Goal: Task Accomplishment & Management: Manage account settings

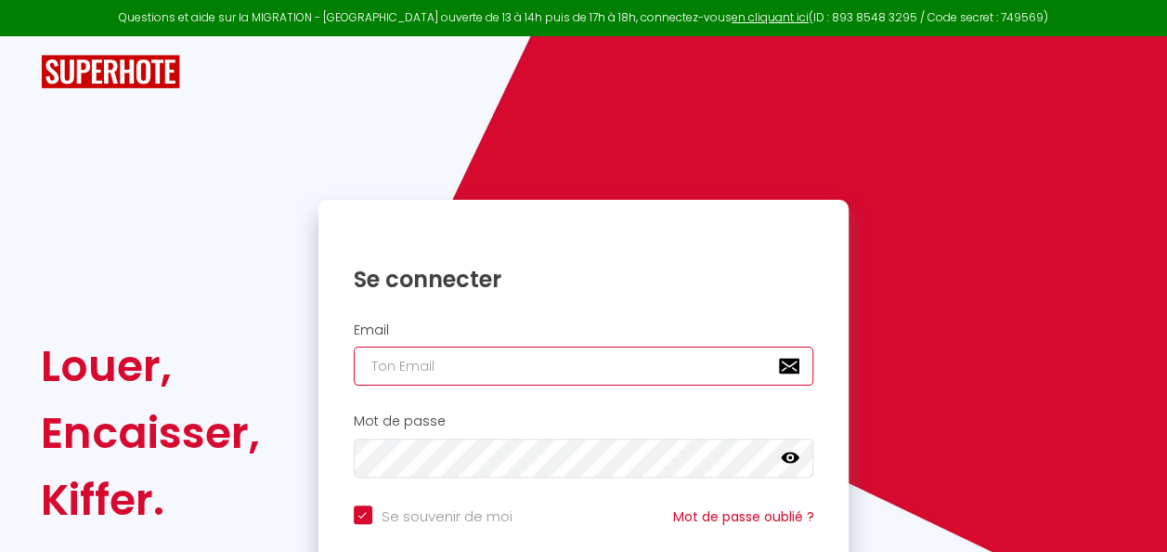
click at [423, 368] on input "email" at bounding box center [584, 365] width 461 height 39
type input "A"
checkbox input "true"
type input "AN"
checkbox input "true"
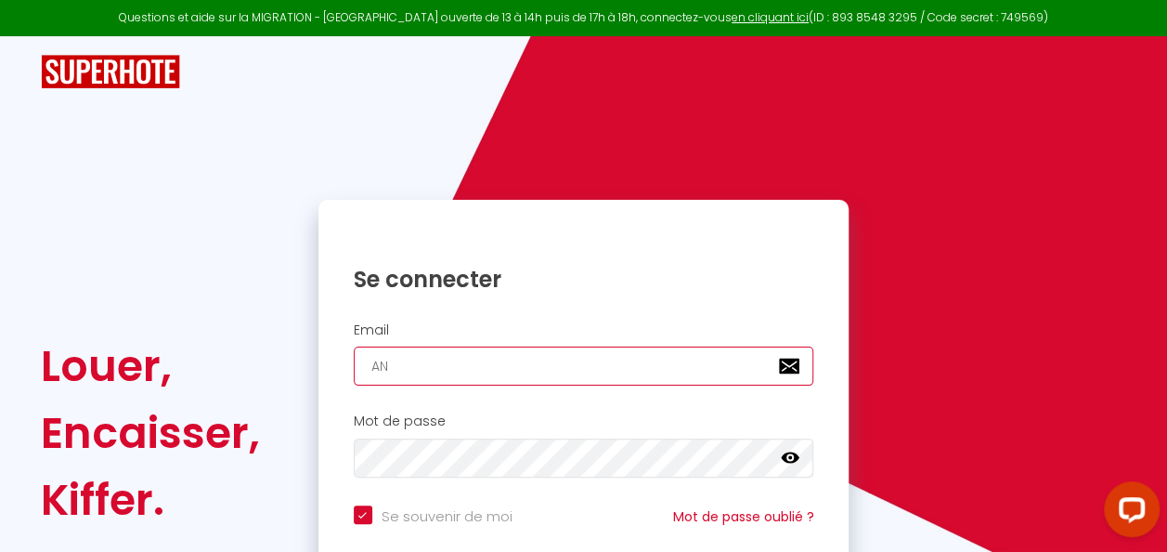
type input "ANG"
checkbox input "true"
type input "ANGE"
checkbox input "true"
type input "ANGEL"
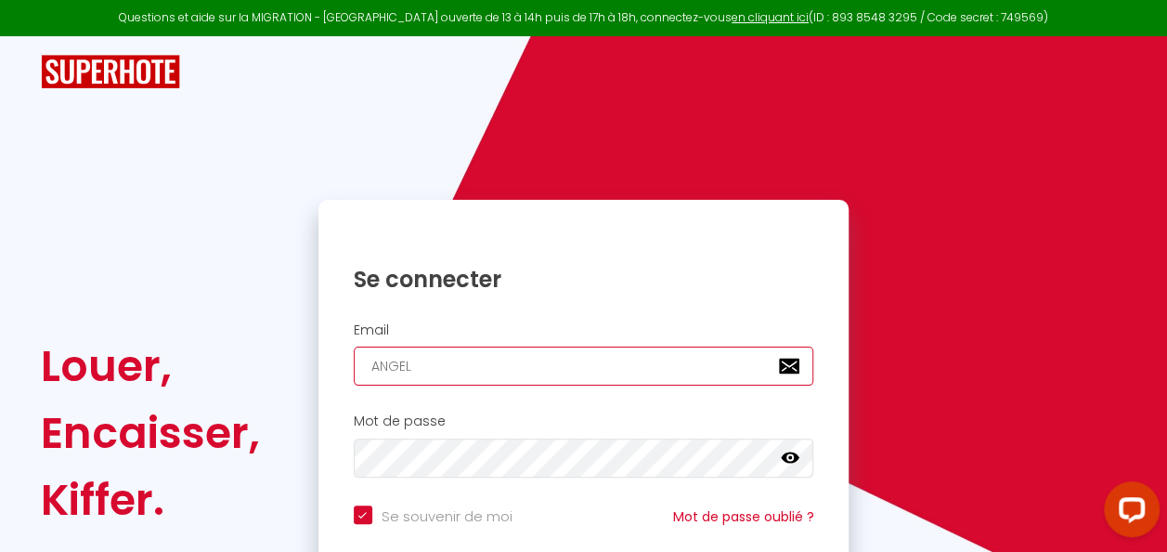
checkbox input "true"
type input "[PERSON_NAME]"
checkbox input "true"
type input "ANGEL"
checkbox input "true"
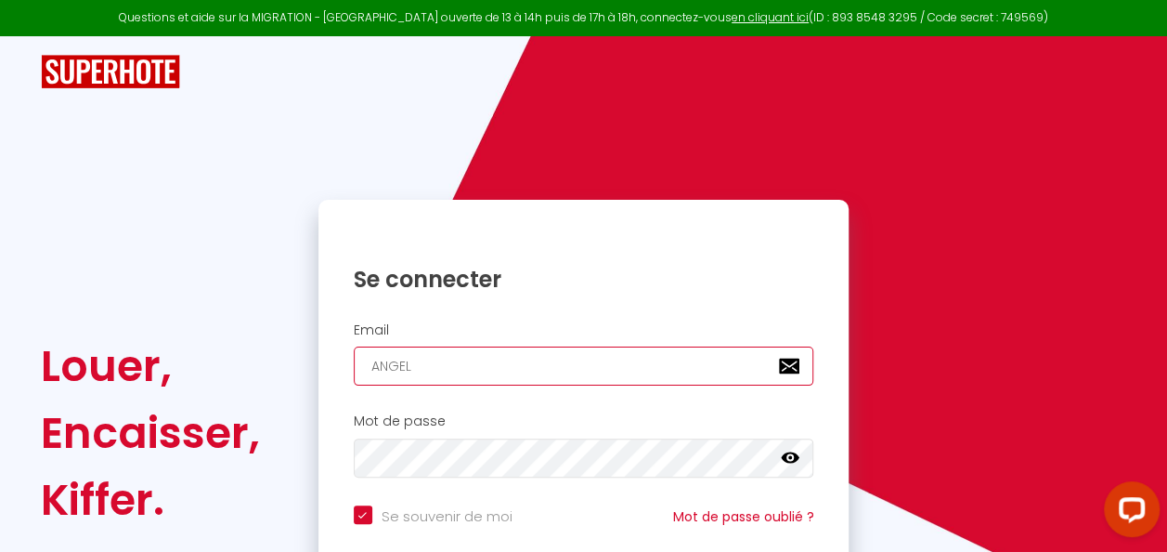
type input "ANGE"
checkbox input "true"
type input "ANG"
checkbox input "true"
type input "AN"
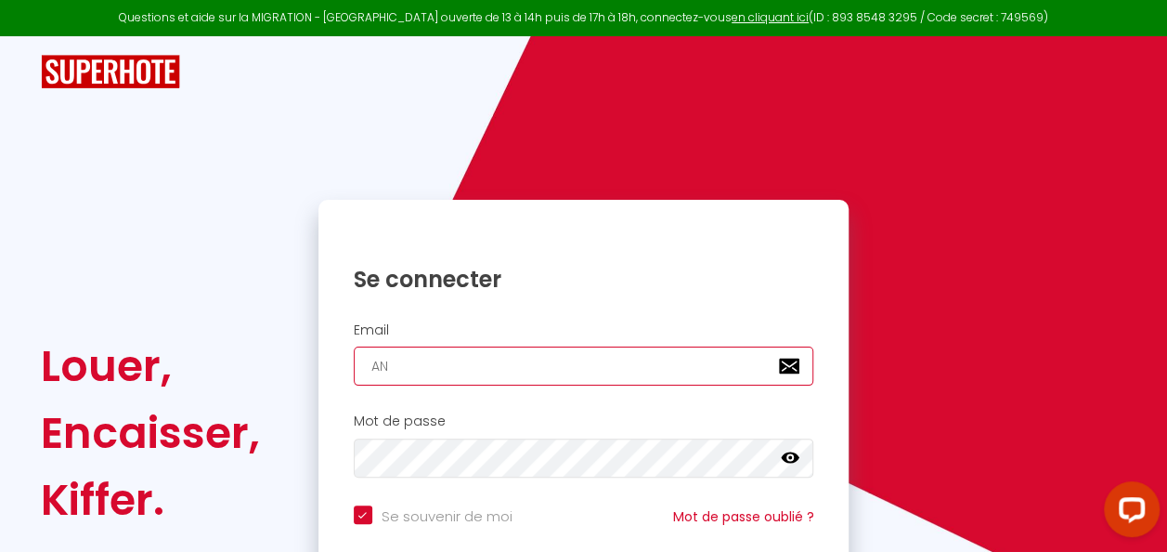
checkbox input "true"
type input "A"
checkbox input "true"
type input "a"
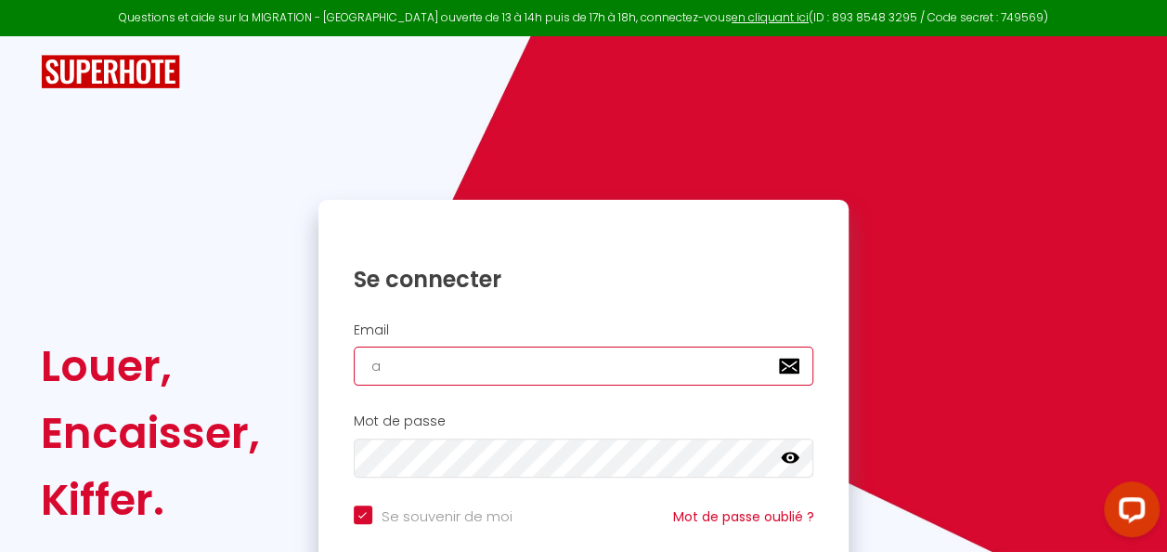
checkbox input "true"
type input "an"
checkbox input "true"
type input "ang"
checkbox input "true"
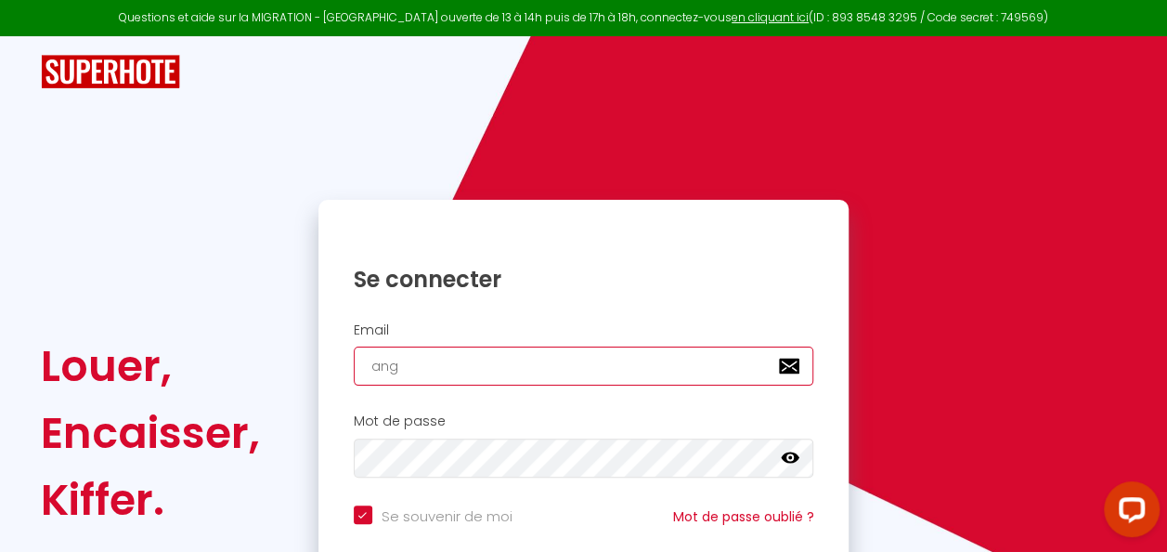
type input "ange"
checkbox input "true"
type input "angel"
checkbox input "true"
type input "[PERSON_NAME]"
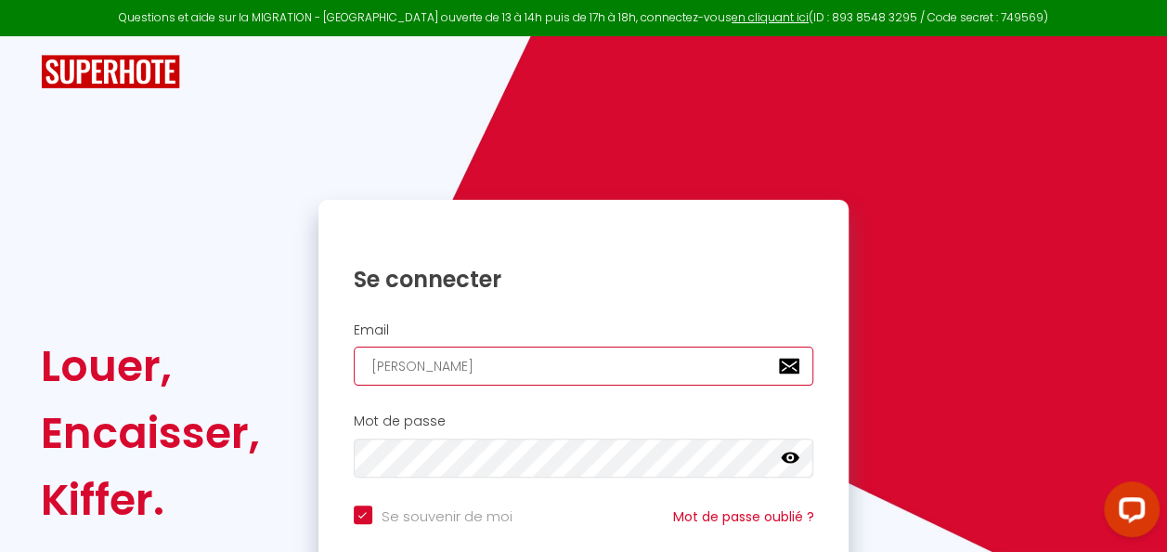
checkbox input "true"
type input "[PERSON_NAME]."
checkbox input "true"
type input "[PERSON_NAME].j"
checkbox input "true"
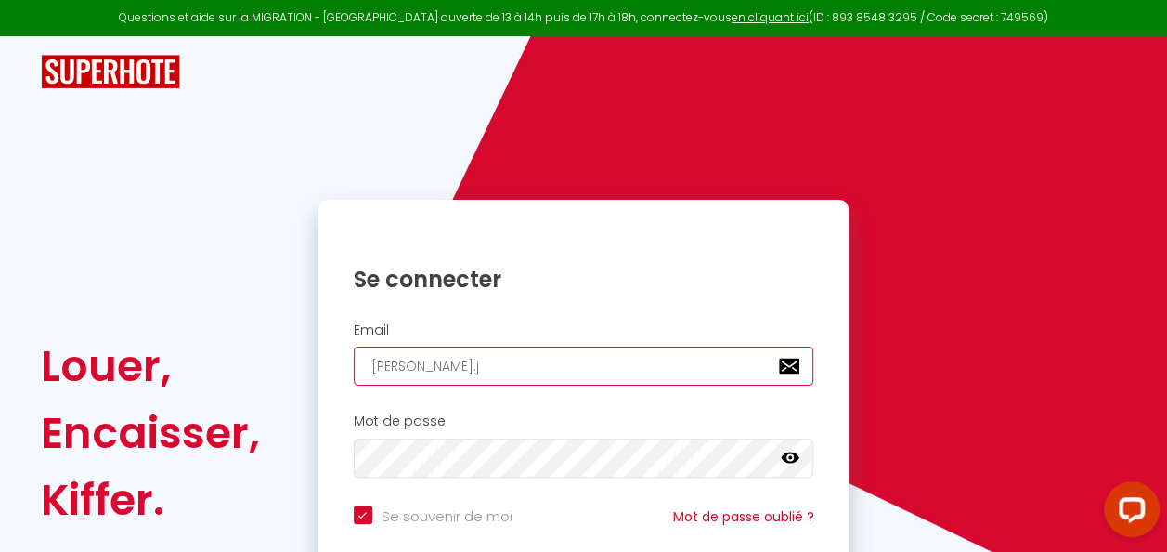
type input "[PERSON_NAME].ji"
checkbox input "true"
type input "[PERSON_NAME].[PERSON_NAME]"
checkbox input "true"
type input "[PERSON_NAME].jime"
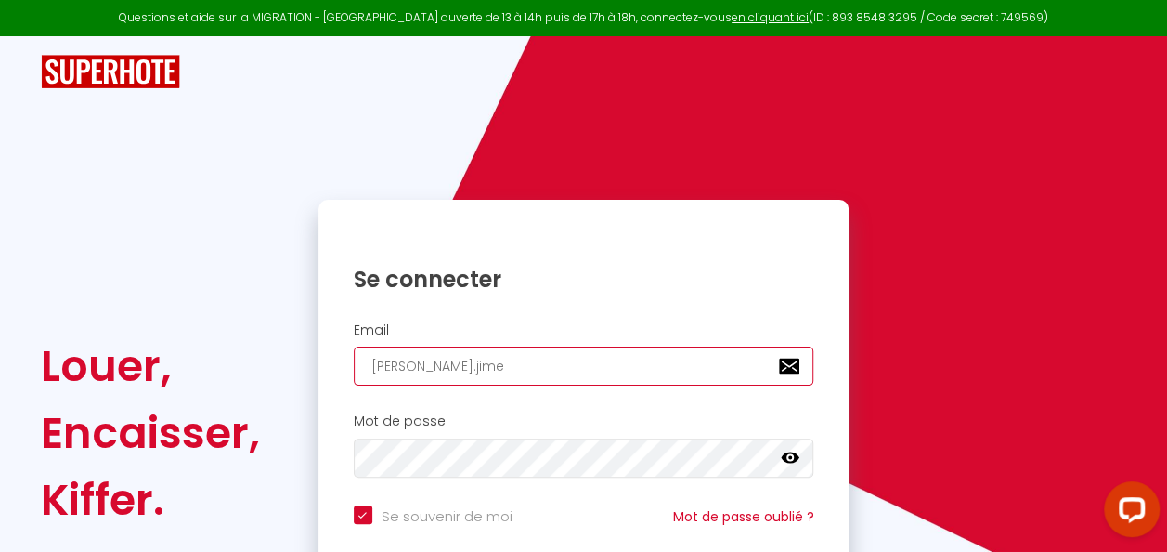
checkbox input "true"
type input "[PERSON_NAME].jimen"
checkbox input "true"
type input "[PERSON_NAME].jimene"
checkbox input "true"
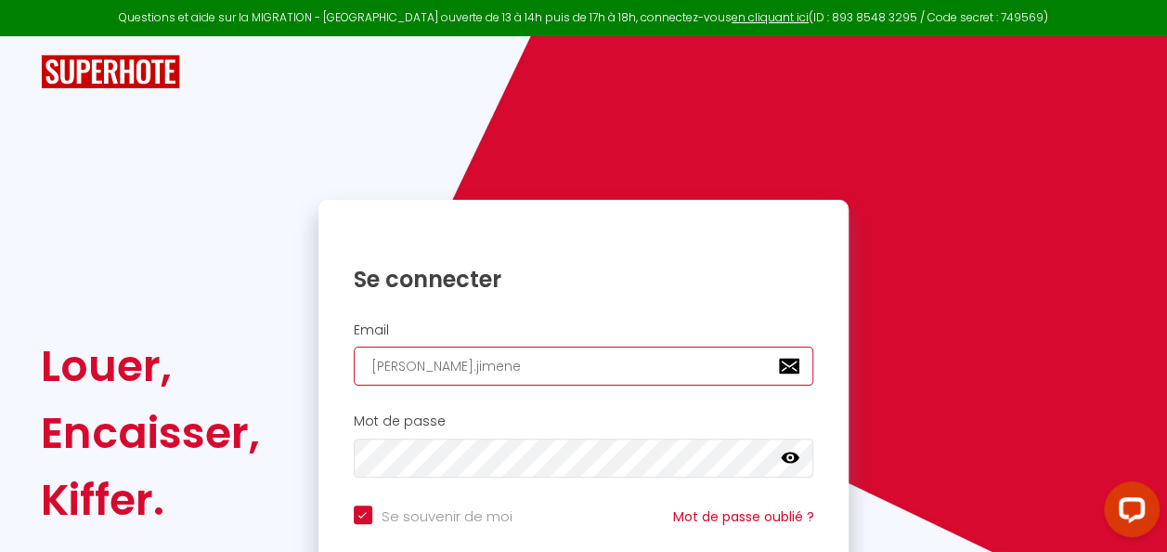
type input "[PERSON_NAME].[PERSON_NAME]"
checkbox input "true"
type input "[PERSON_NAME].jimenez2"
checkbox input "true"
type input "[PERSON_NAME].jimenez2@"
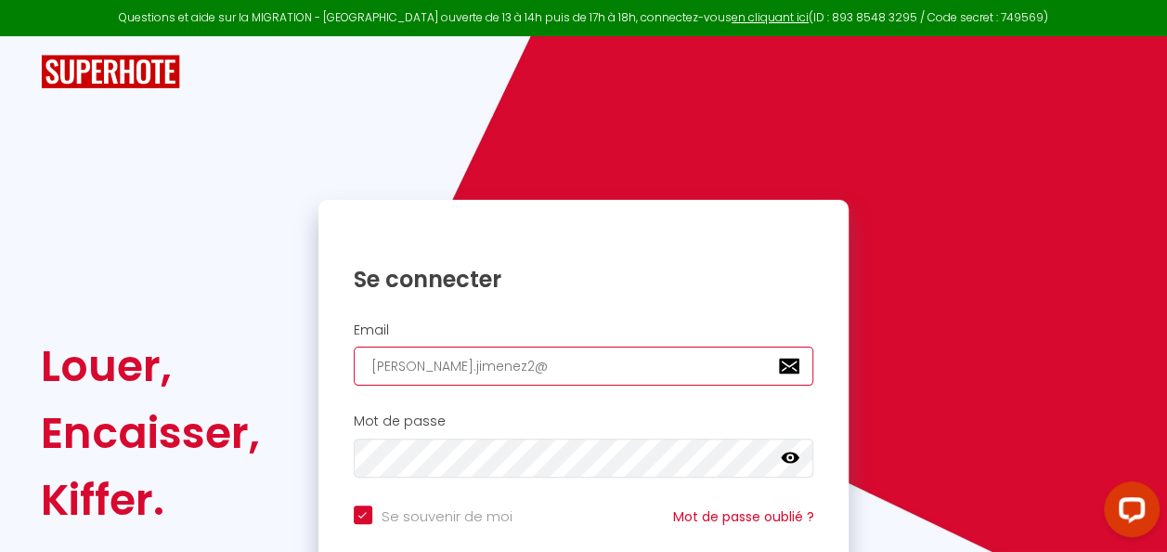
checkbox input "true"
type input "[PERSON_NAME].jimenez2@g"
checkbox input "true"
type input "[PERSON_NAME].jimenez2@gm"
checkbox input "true"
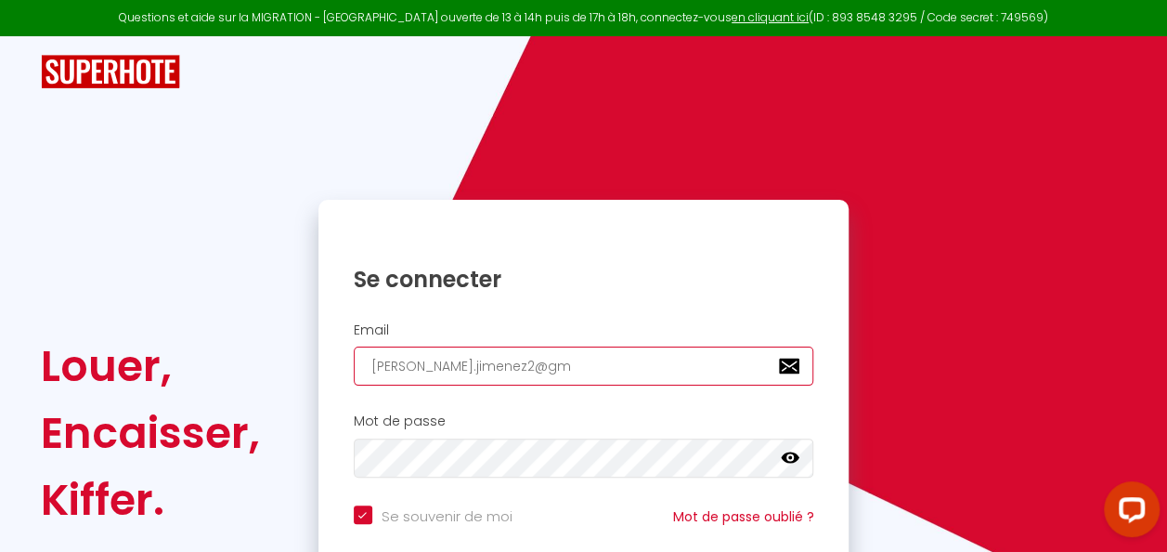
type input "[PERSON_NAME].jimenez2@gma"
checkbox input "true"
type input "[PERSON_NAME].jimenez2@gmai"
checkbox input "true"
type input "[PERSON_NAME][EMAIL_ADDRESS]"
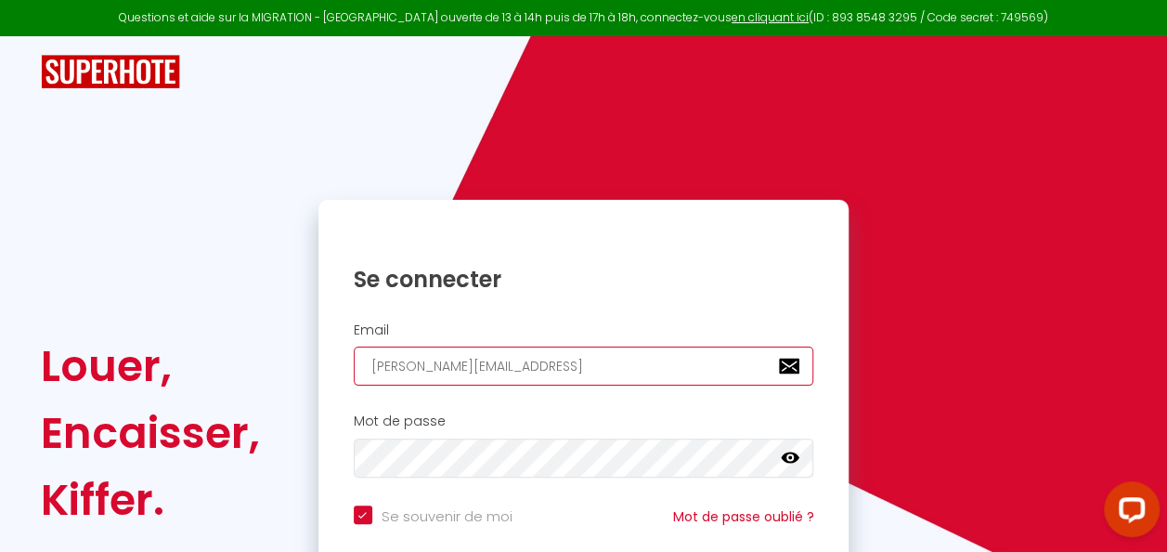
checkbox input "true"
type input "[PERSON_NAME][EMAIL_ADDRESS]."
checkbox input "true"
type input "[PERSON_NAME].jimenez2@gmail.c"
checkbox input "true"
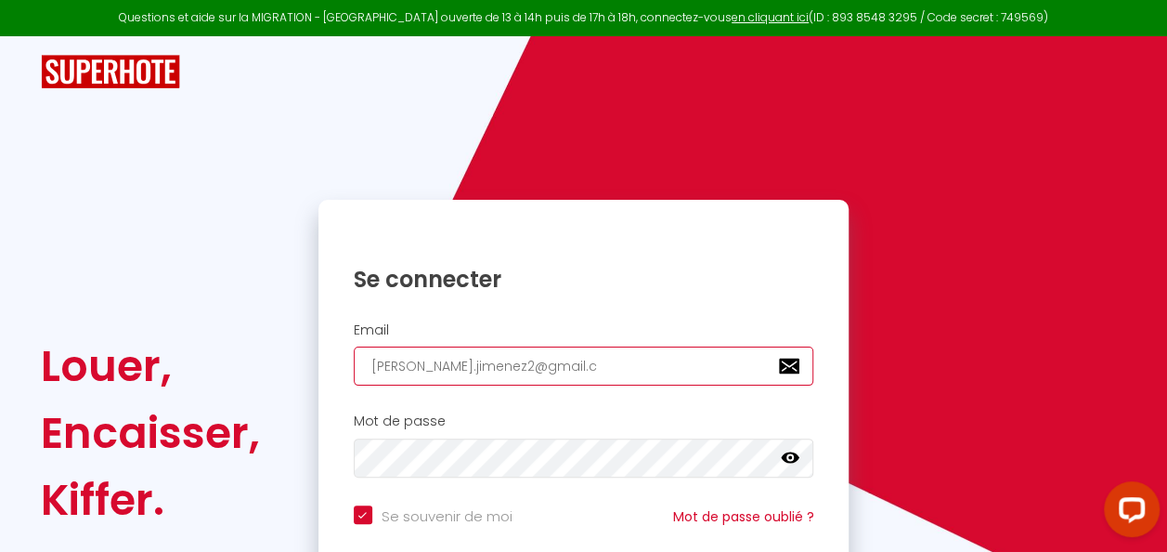
type input "[PERSON_NAME][EMAIL_ADDRESS][DOMAIN_NAME]"
checkbox input "true"
type input "[PERSON_NAME][EMAIL_ADDRESS][DOMAIN_NAME]"
checkbox input "true"
type input "[PERSON_NAME][EMAIL_ADDRESS][DOMAIN_NAME]"
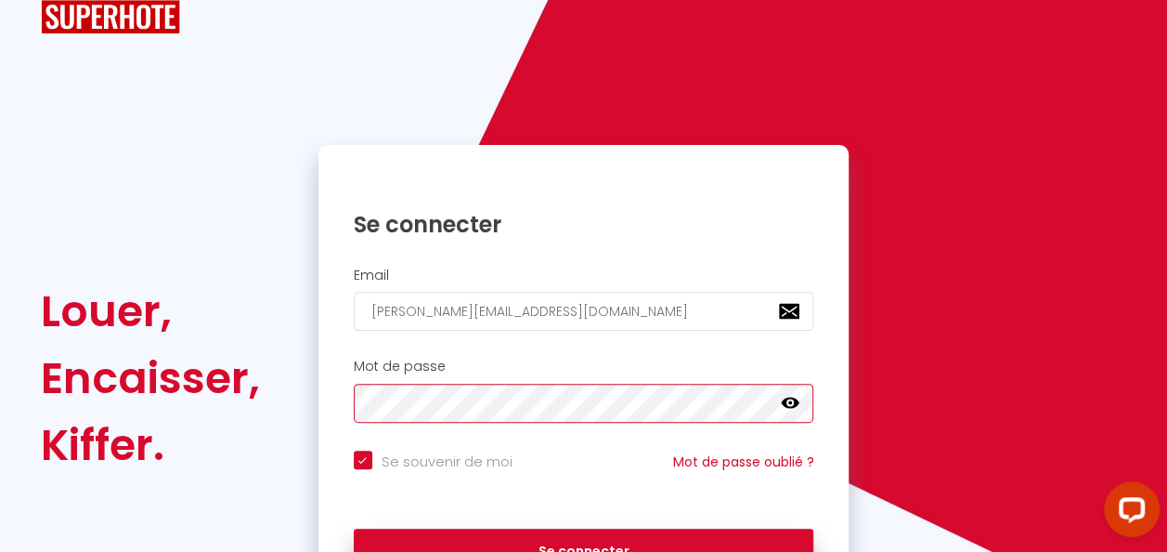
scroll to position [93, 0]
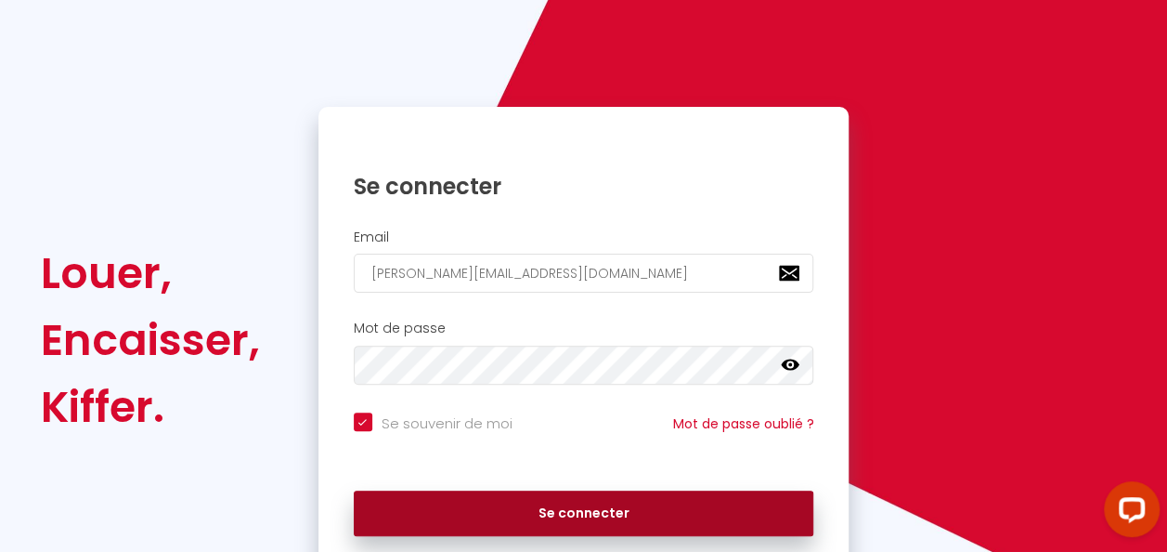
click at [633, 513] on button "Se connecter" at bounding box center [584, 513] width 461 height 46
checkbox input "true"
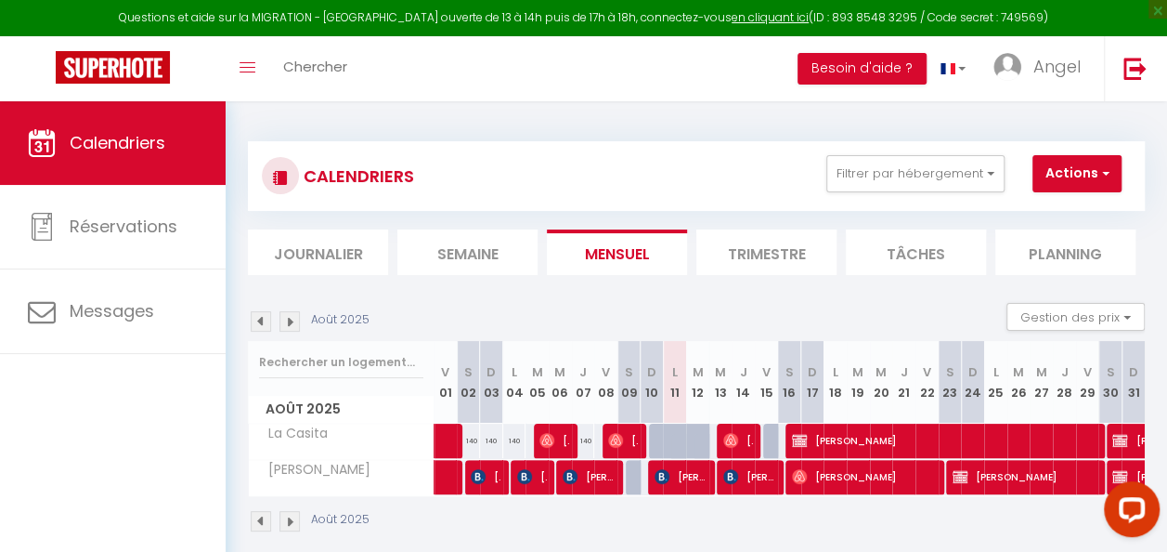
scroll to position [93, 0]
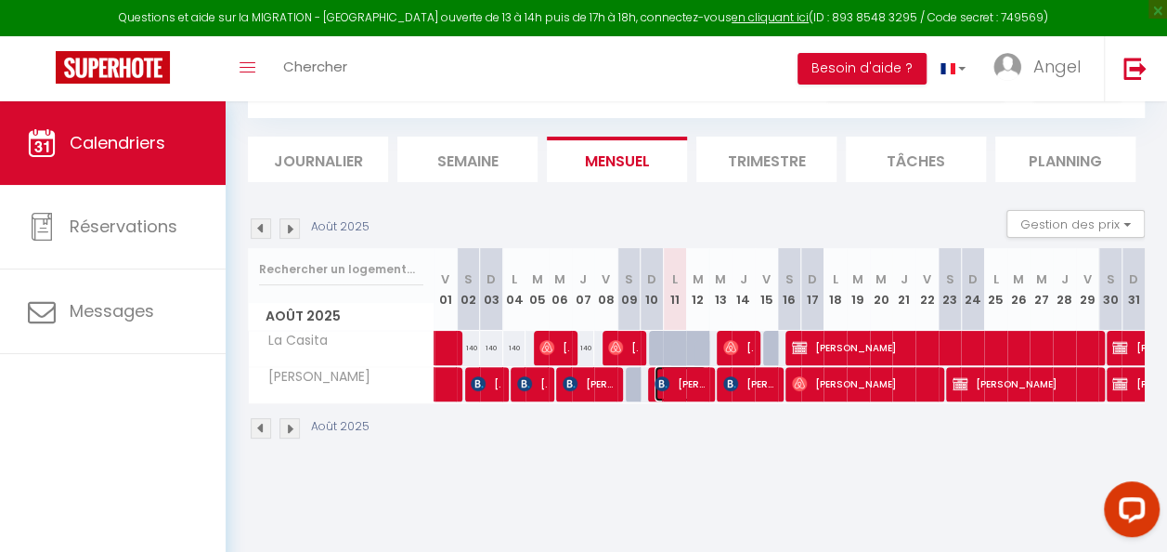
click at [685, 383] on span "[PERSON_NAME]" at bounding box center [681, 383] width 52 height 35
select select "OK"
select select "KO"
select select "0"
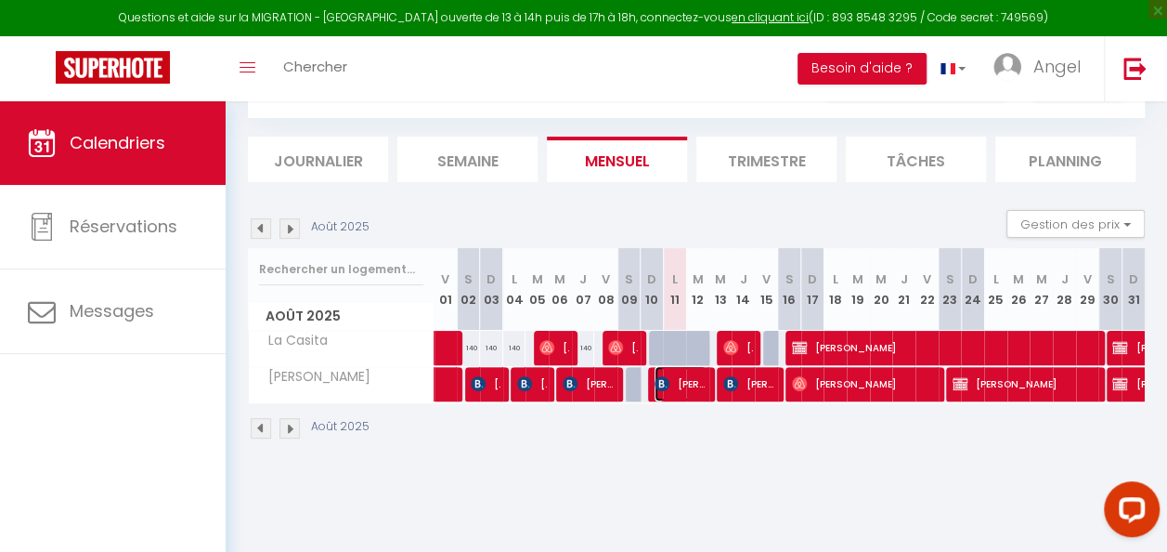
select select "1"
select select
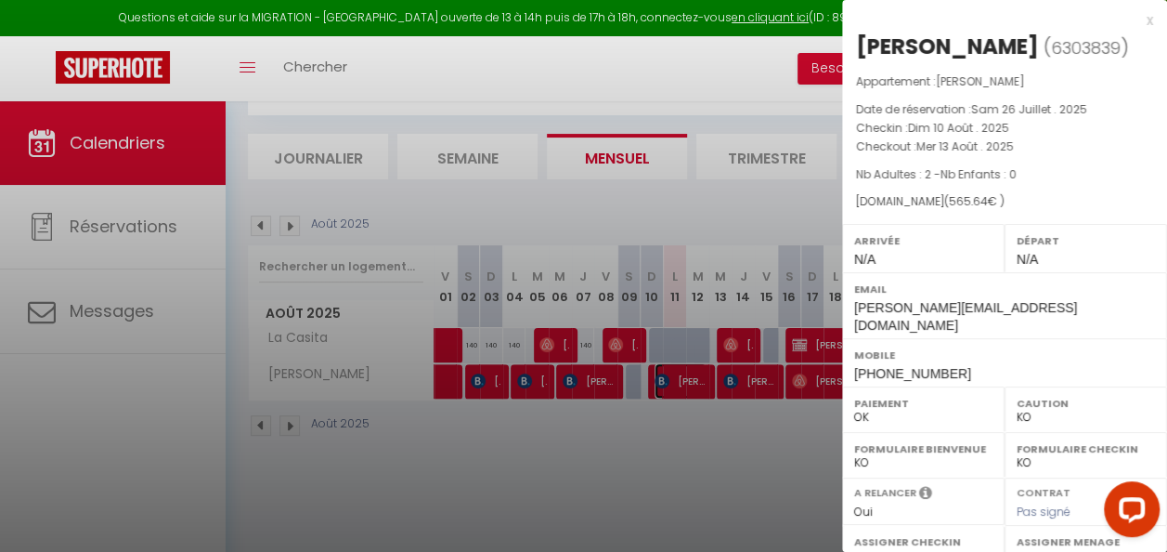
scroll to position [101, 0]
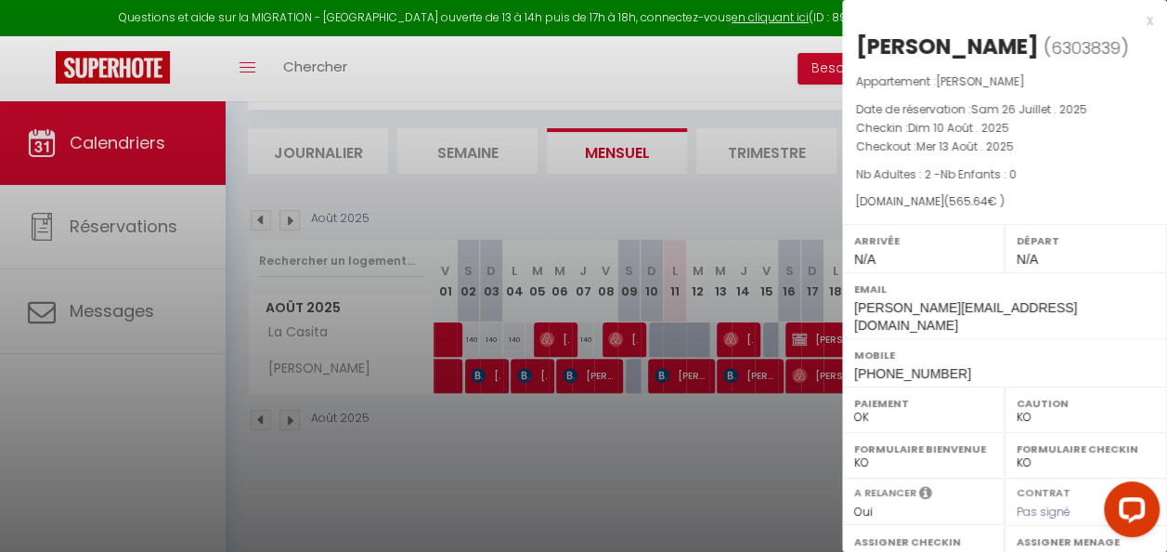
click at [1148, 19] on div "x" at bounding box center [997, 20] width 311 height 22
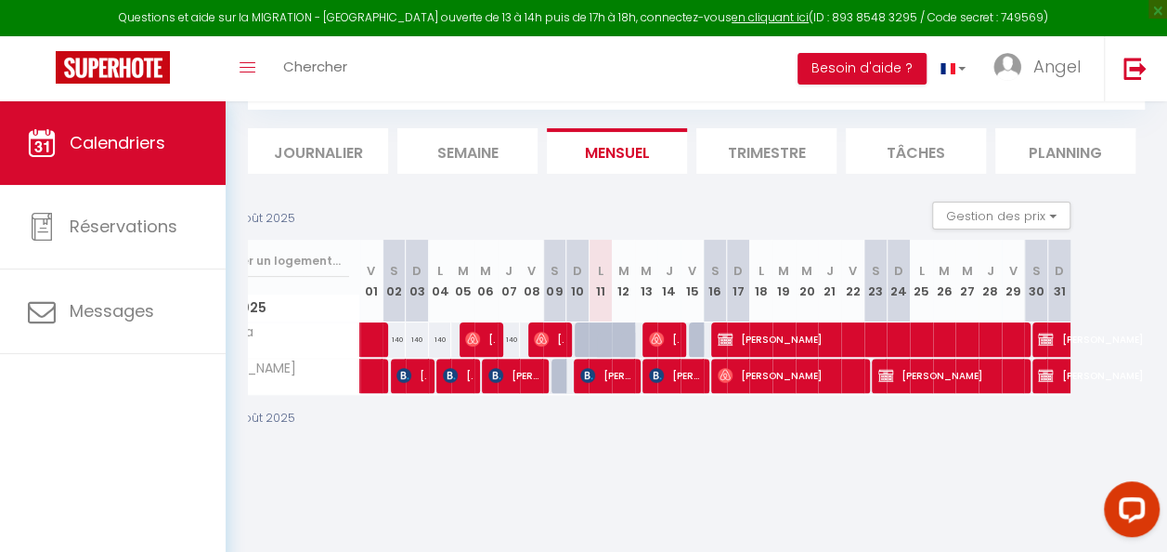
scroll to position [0, 0]
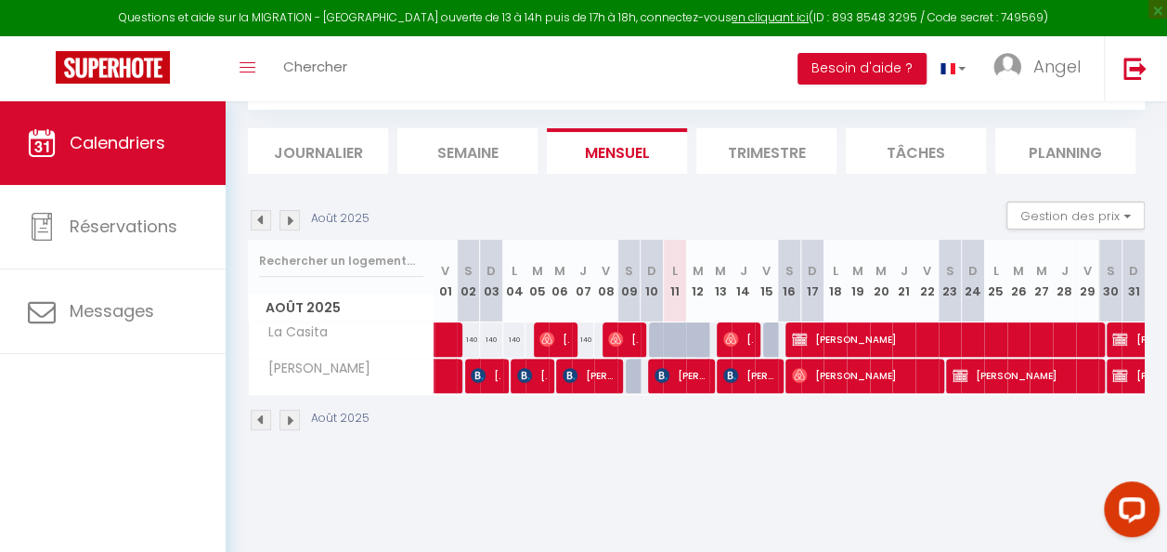
click at [294, 418] on img at bounding box center [289, 419] width 20 height 20
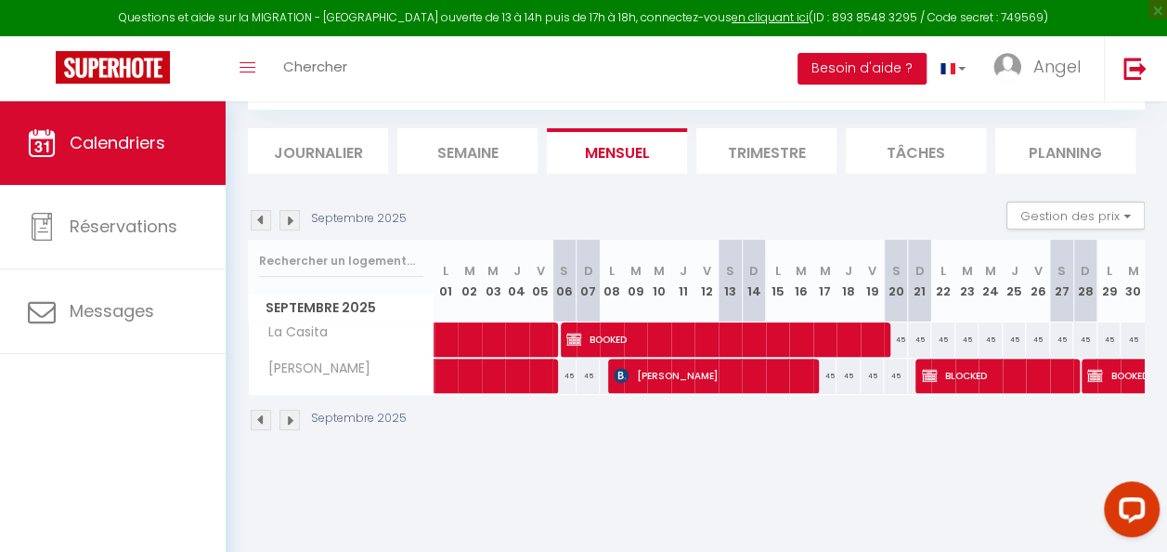
click at [292, 418] on img at bounding box center [289, 419] width 20 height 20
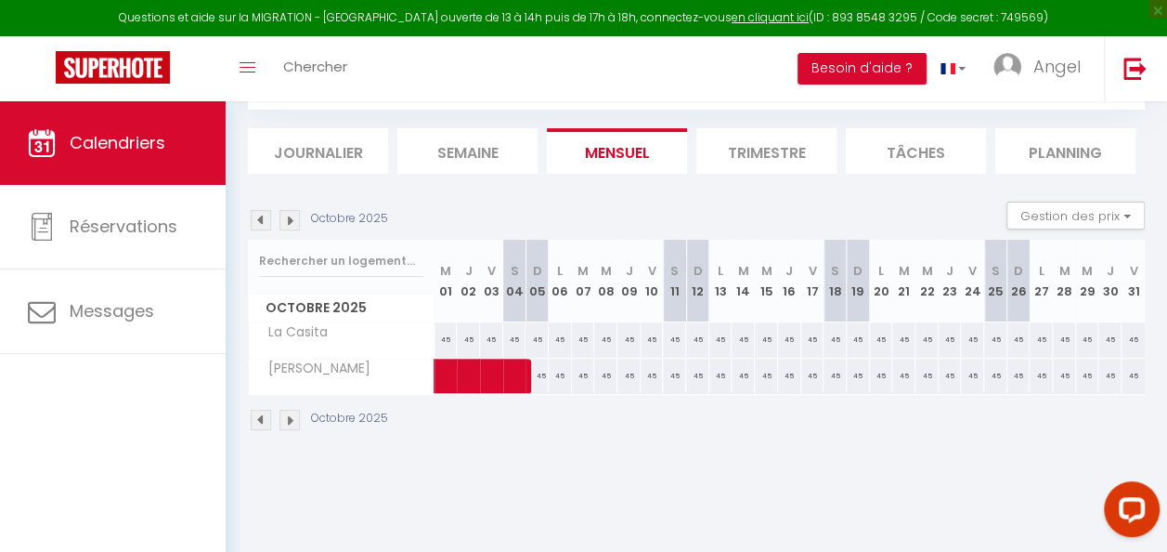
click at [250, 414] on div "Octobre 2025" at bounding box center [321, 419] width 146 height 20
click at [260, 418] on img at bounding box center [261, 419] width 20 height 20
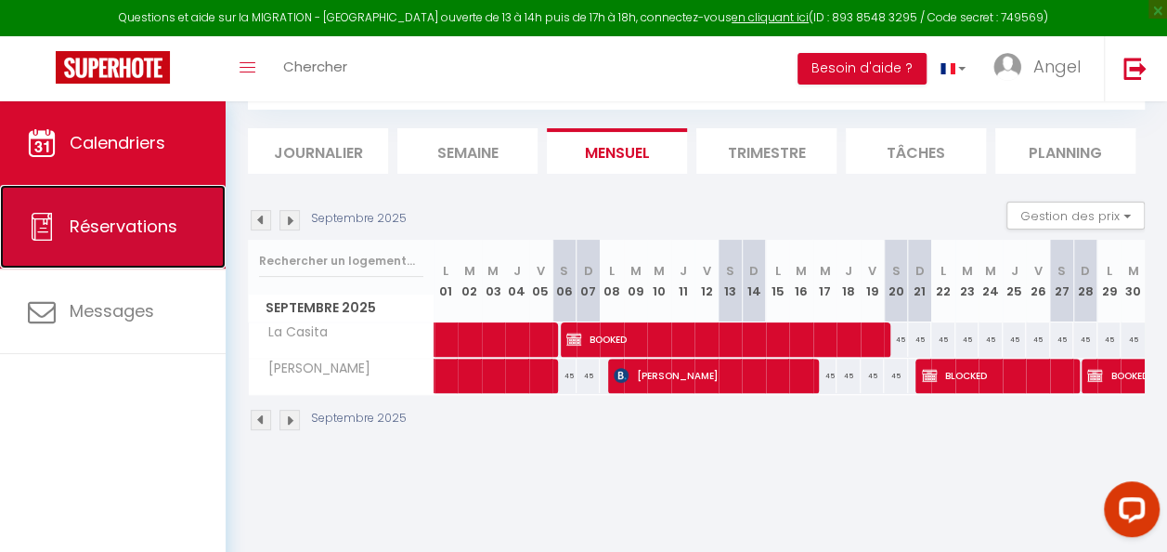
click at [102, 226] on span "Réservations" at bounding box center [124, 225] width 108 height 23
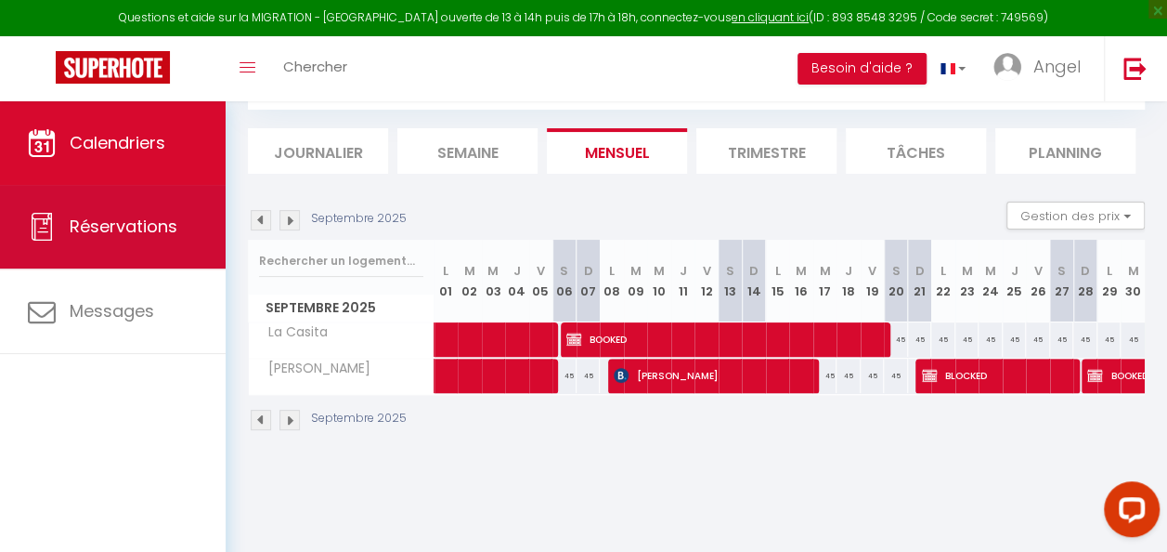
scroll to position [396, 0]
select select "not_cancelled"
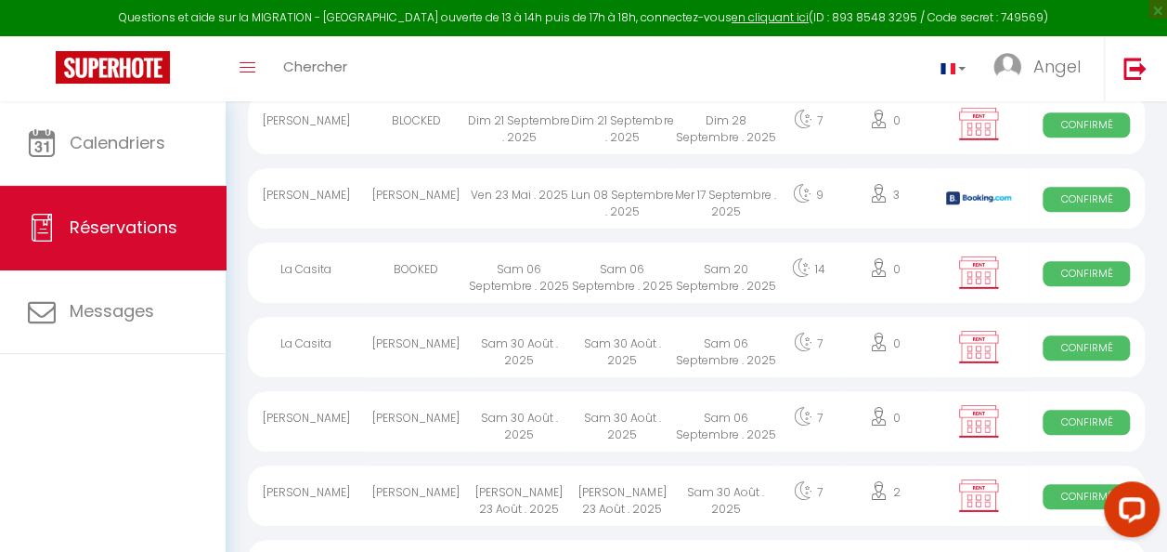
scroll to position [557, 0]
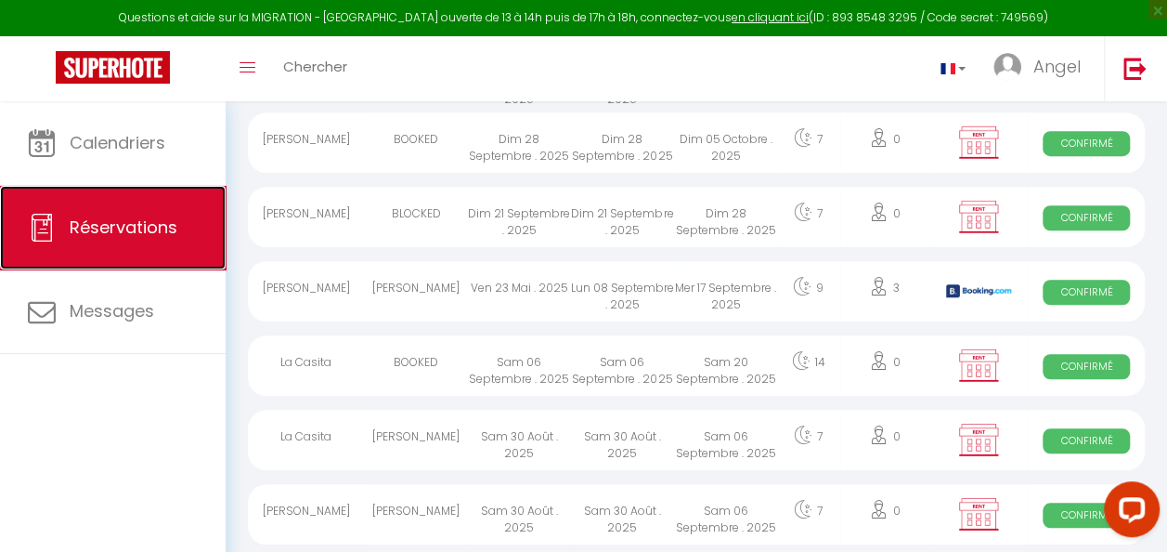
click at [125, 237] on span "Réservations" at bounding box center [124, 226] width 108 height 23
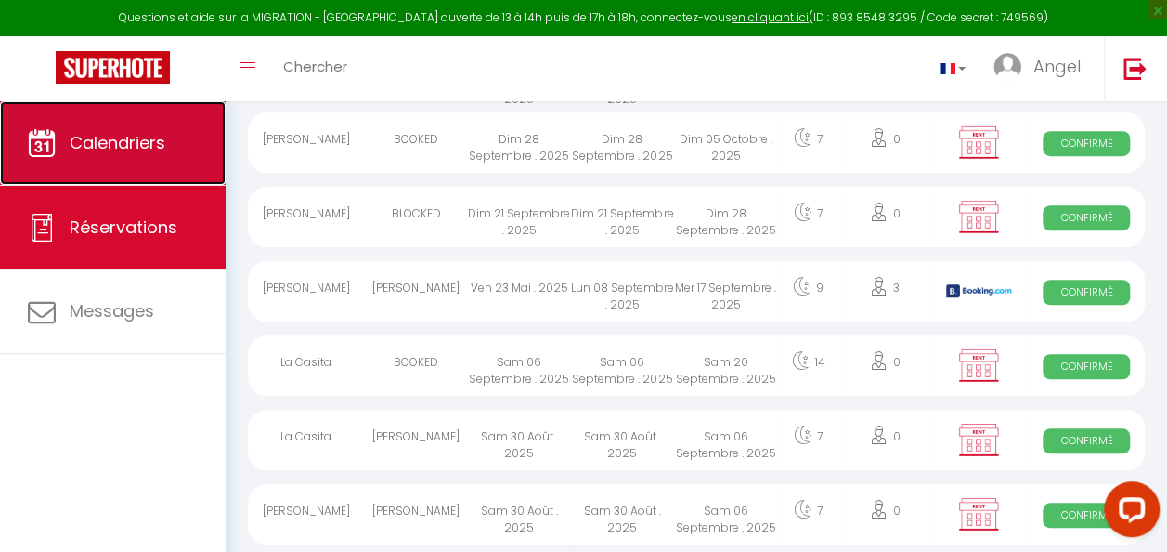
click at [132, 154] on link "Calendriers" at bounding box center [113, 143] width 226 height 84
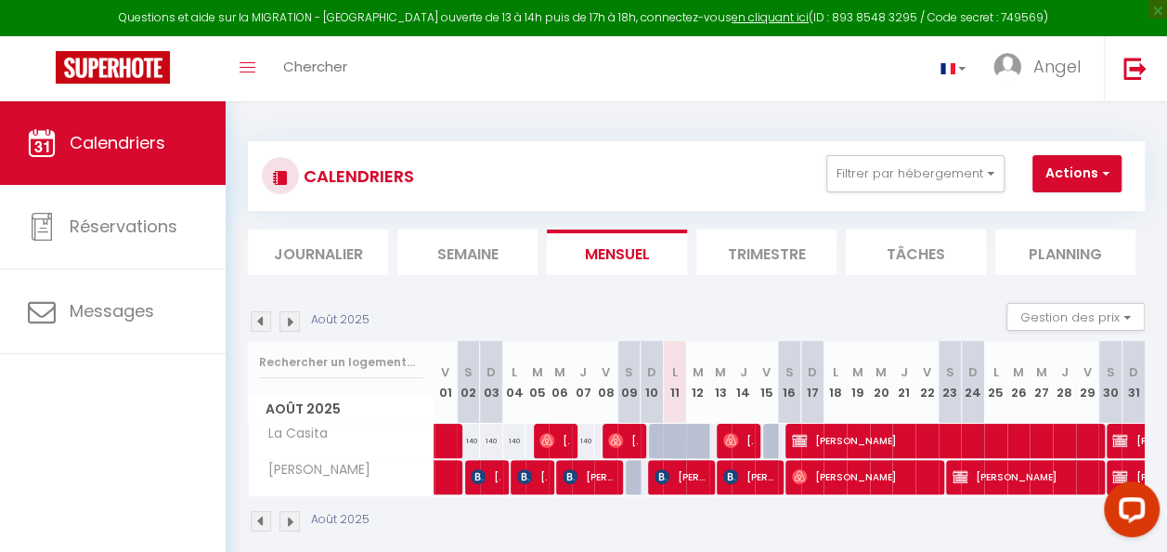
scroll to position [93, 0]
